Goal: Transaction & Acquisition: Obtain resource

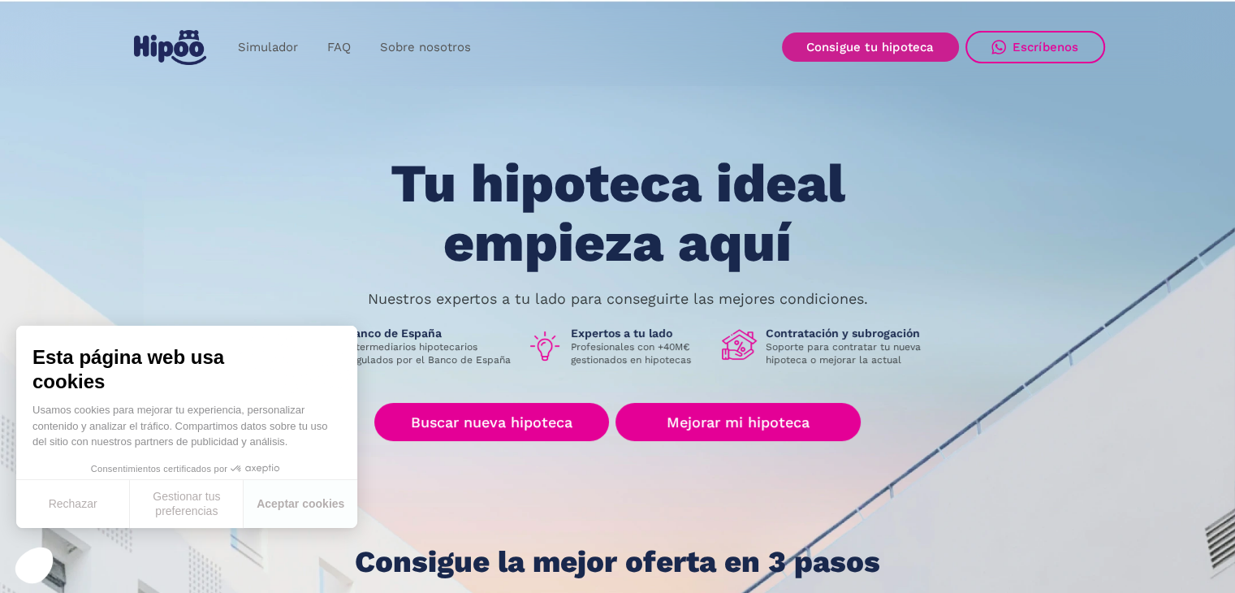
click at [905, 45] on link "Consigue tu hipoteca" at bounding box center [870, 46] width 177 height 29
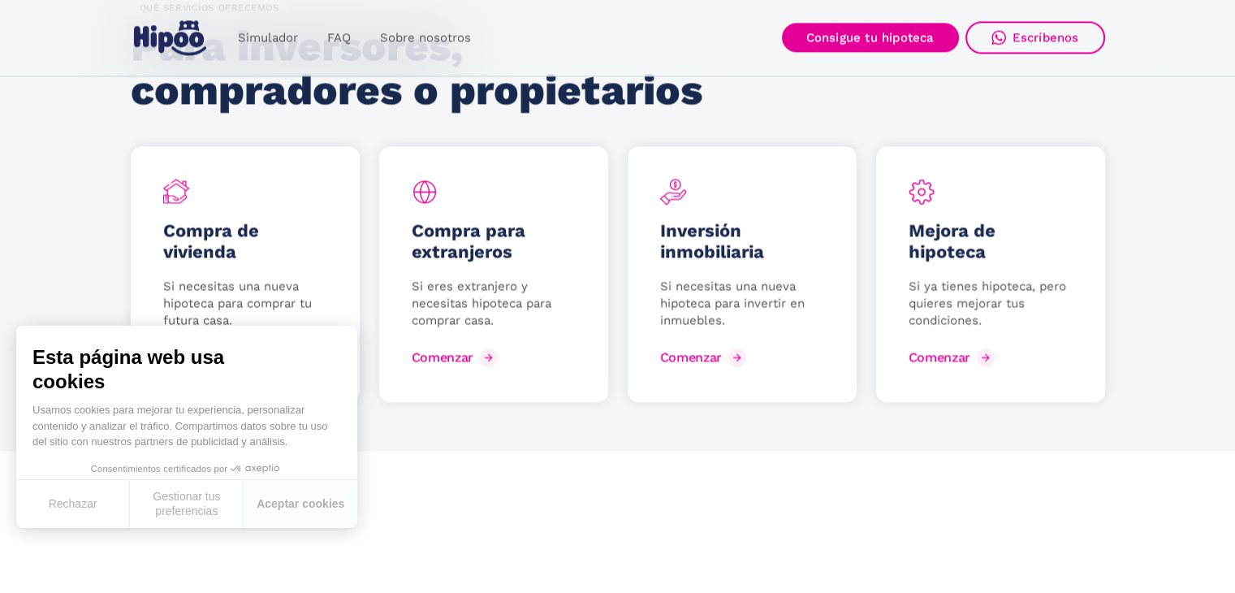
scroll to position [2193, 0]
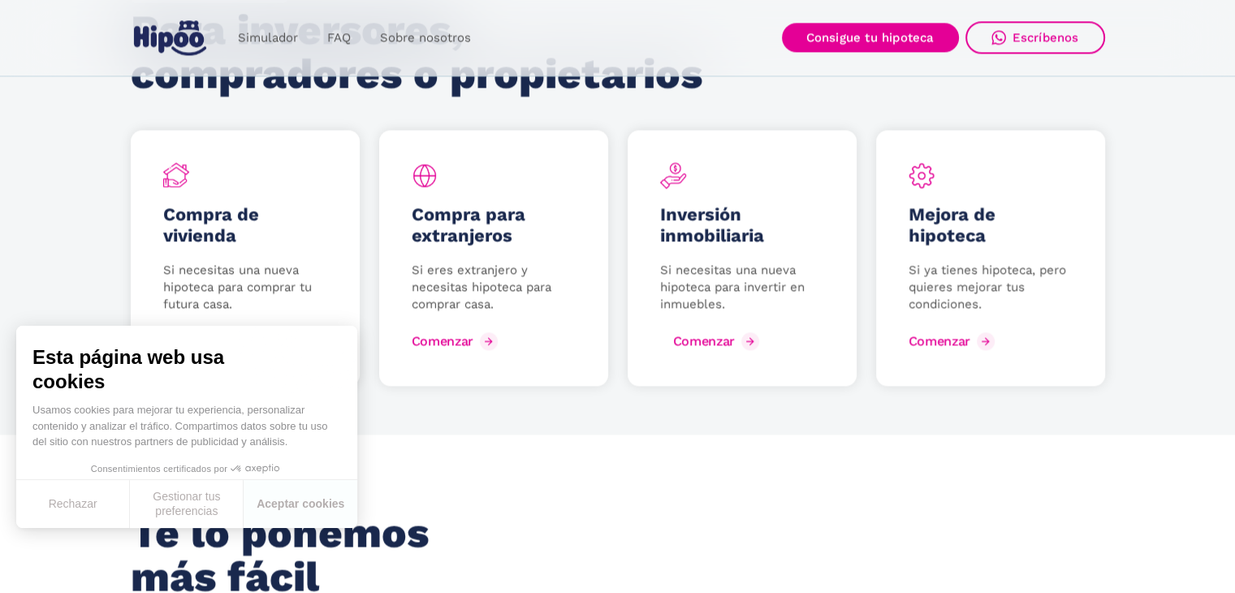
click at [716, 337] on div "Comenzar" at bounding box center [704, 340] width 62 height 15
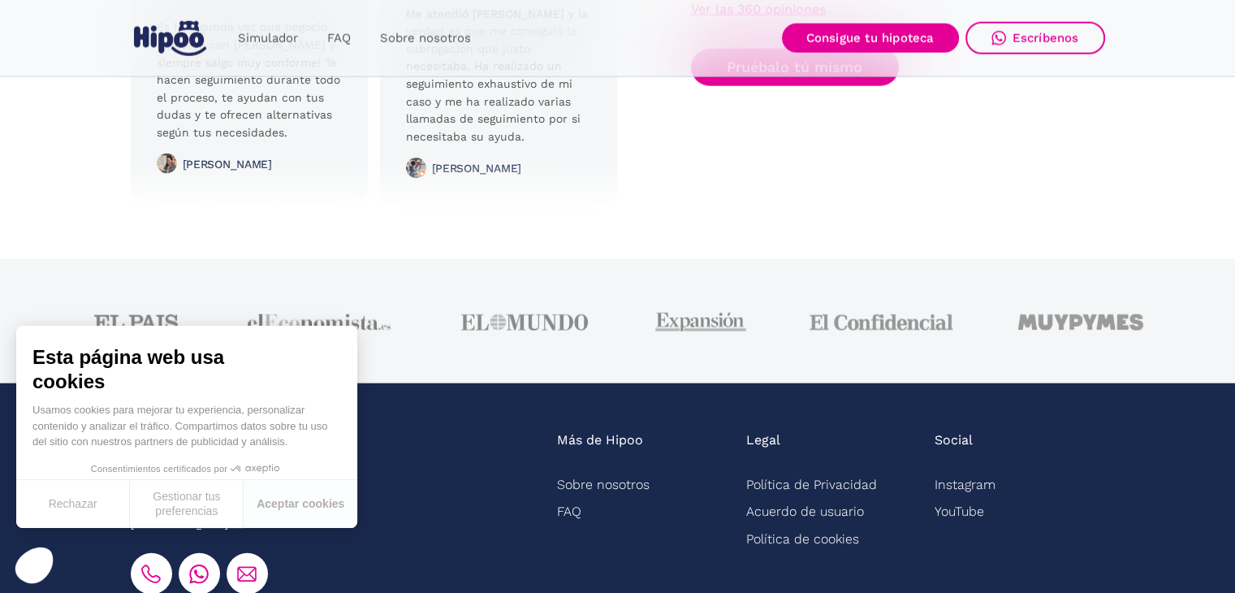
scroll to position [4039, 0]
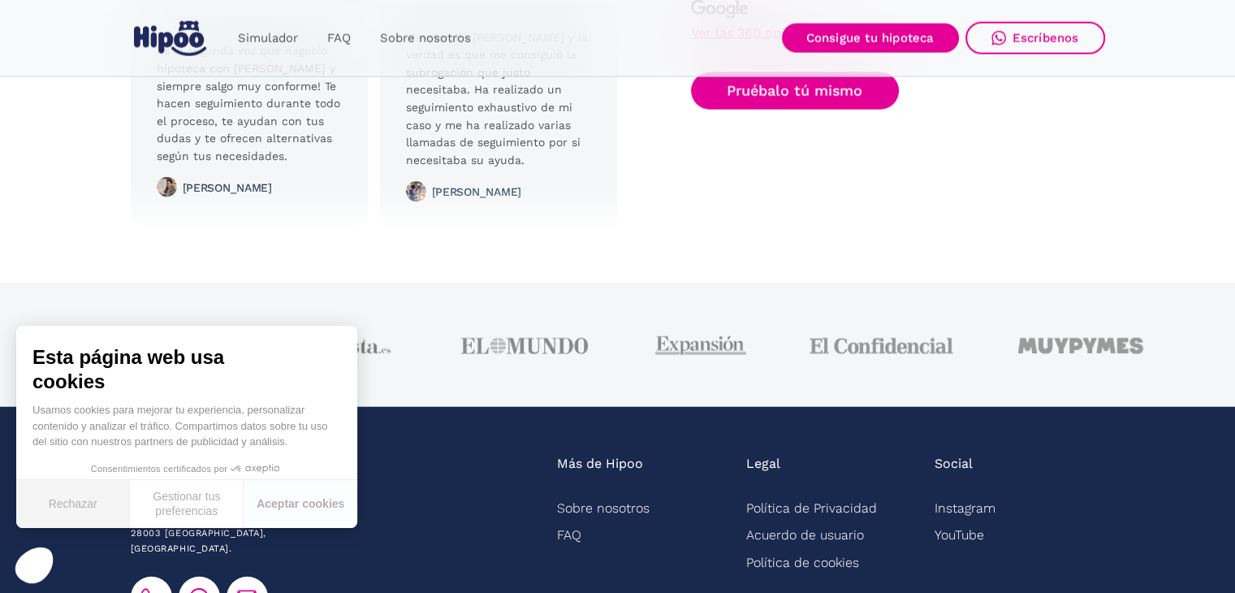
click at [81, 504] on button "Rechazar" at bounding box center [73, 504] width 114 height 48
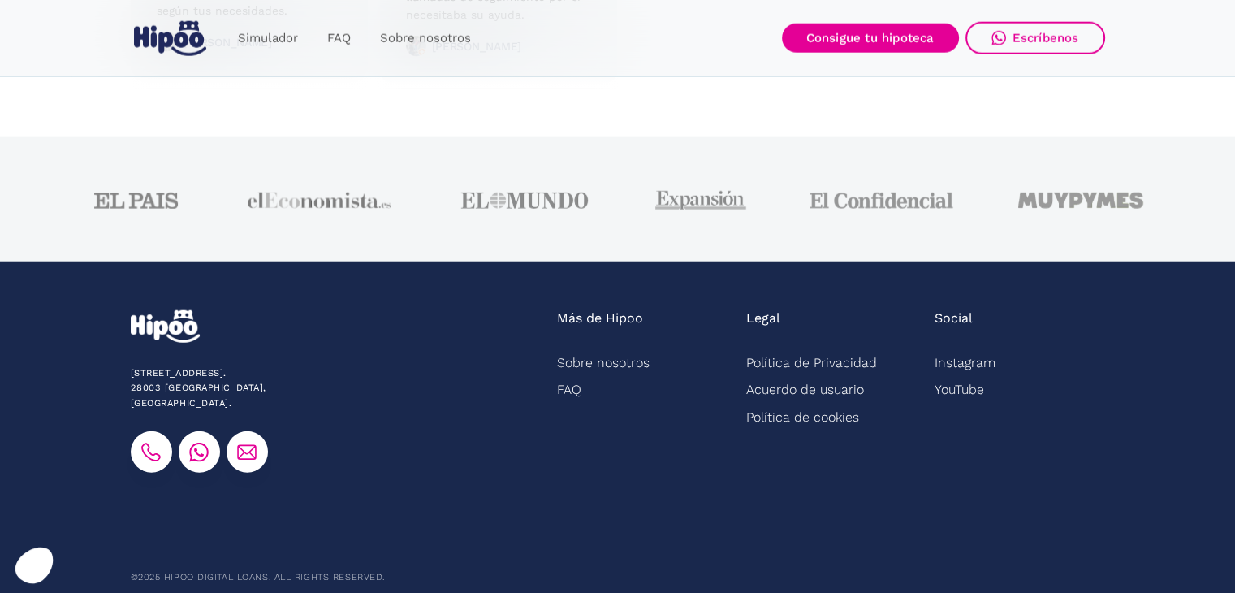
scroll to position [4202, 0]
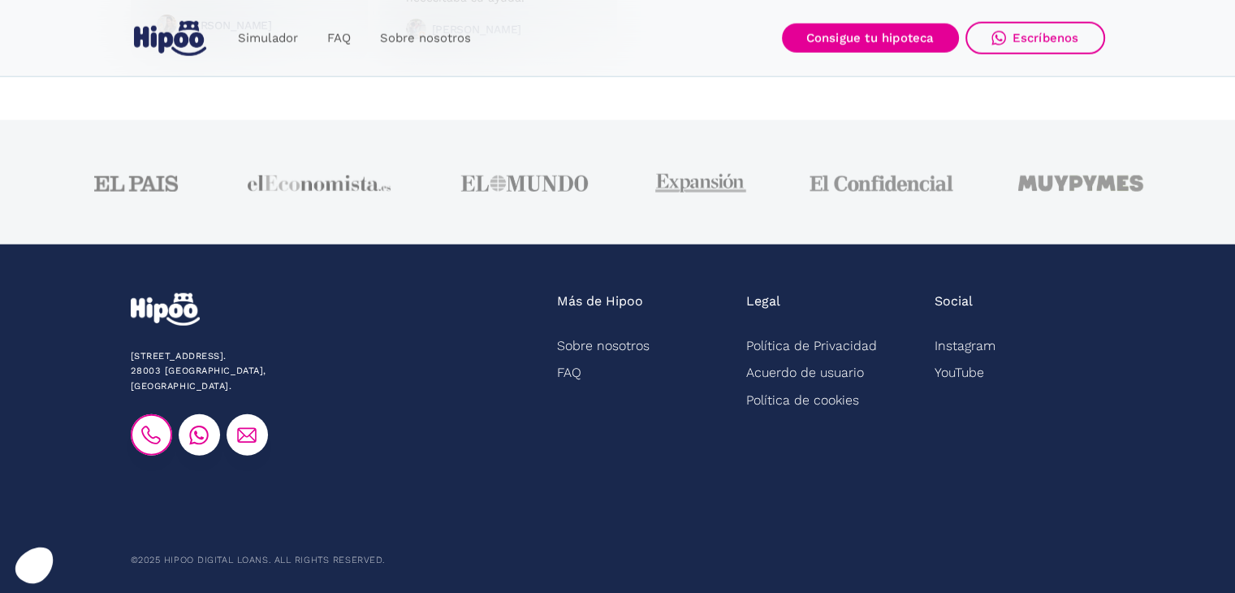
click at [148, 426] on img at bounding box center [150, 435] width 19 height 19
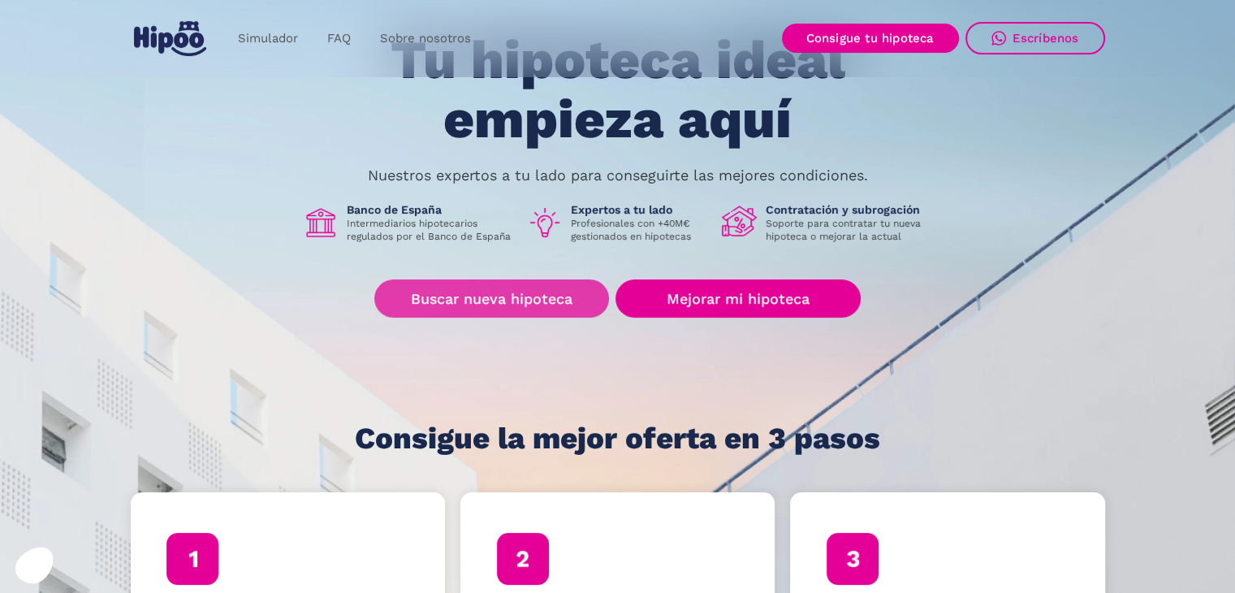
scroll to position [0, 0]
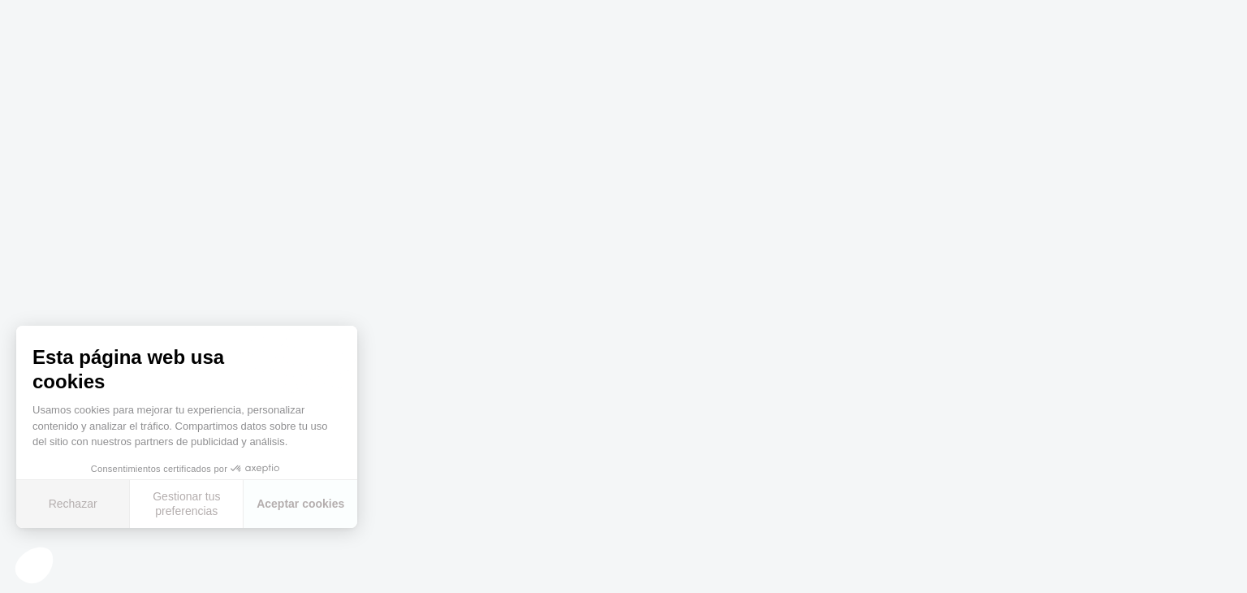
click at [62, 503] on button "Rechazar" at bounding box center [73, 504] width 114 height 48
